Goal: Task Accomplishment & Management: Complete application form

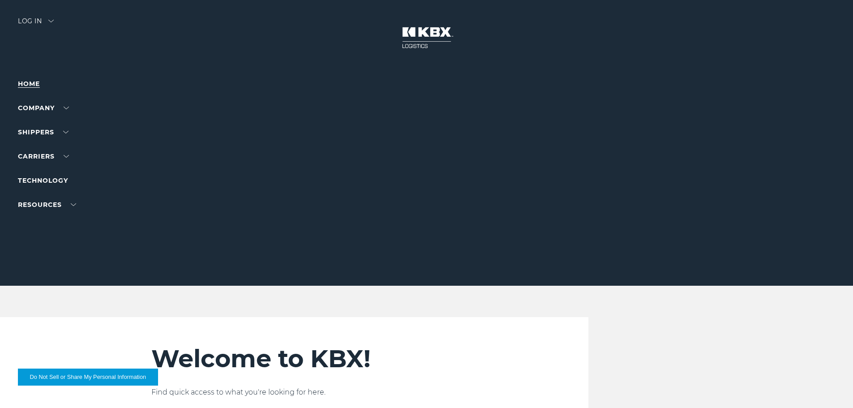
click at [34, 81] on link "Home" at bounding box center [29, 84] width 22 height 8
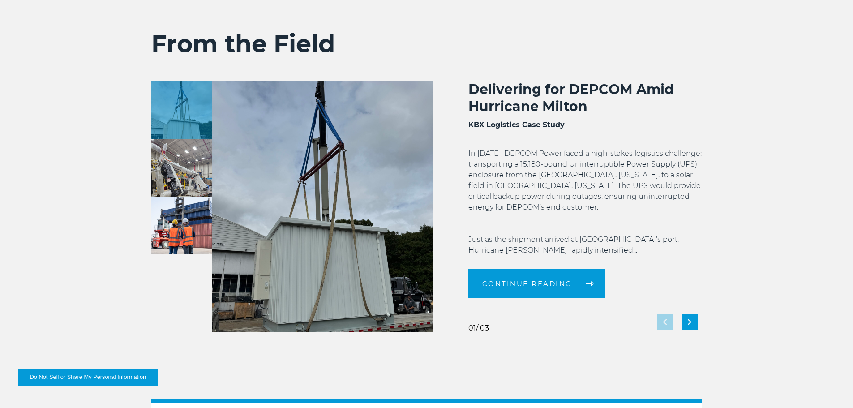
scroll to position [1656, 0]
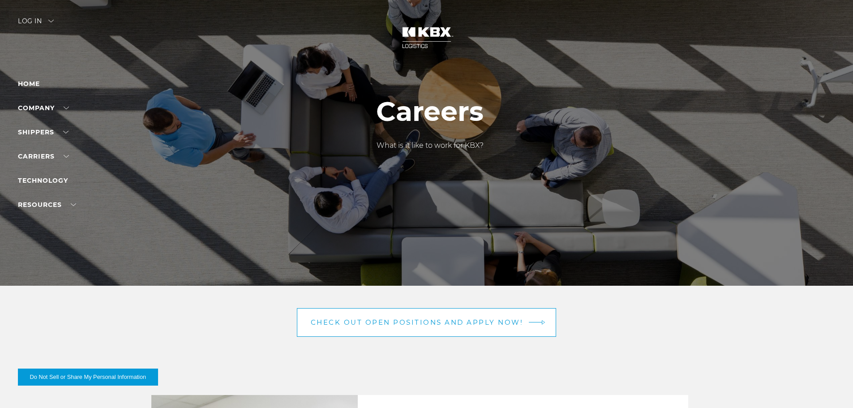
click at [441, 323] on span "Check out open positions and apply now!" at bounding box center [417, 322] width 213 height 7
click at [401, 325] on span "Check out open positions and apply now!" at bounding box center [417, 322] width 213 height 7
